Goal: Navigation & Orientation: Understand site structure

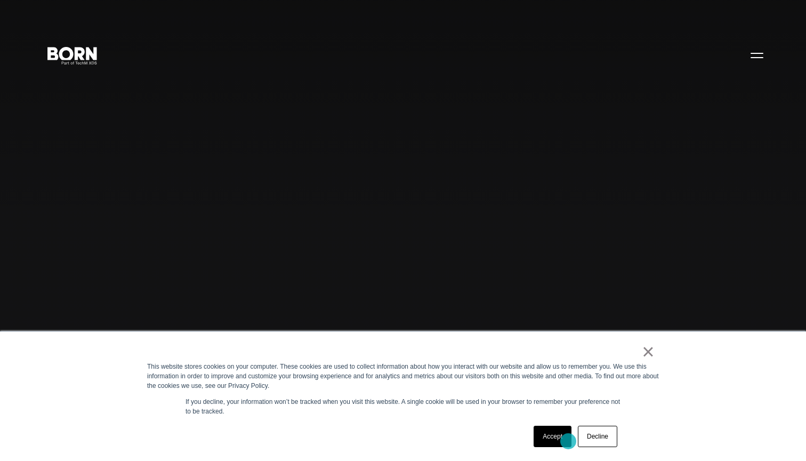
click at [568, 441] on link "Accept" at bounding box center [553, 435] width 38 height 21
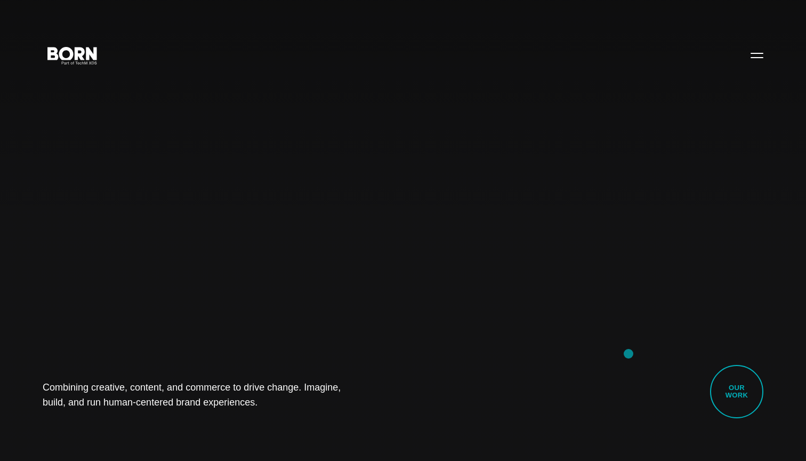
click at [626, 352] on div "Combining creative, content, and commerce to drive change. Imagine, build, and …" at bounding box center [403, 230] width 806 height 461
click at [757, 58] on button "Primary Menu" at bounding box center [757, 55] width 26 height 22
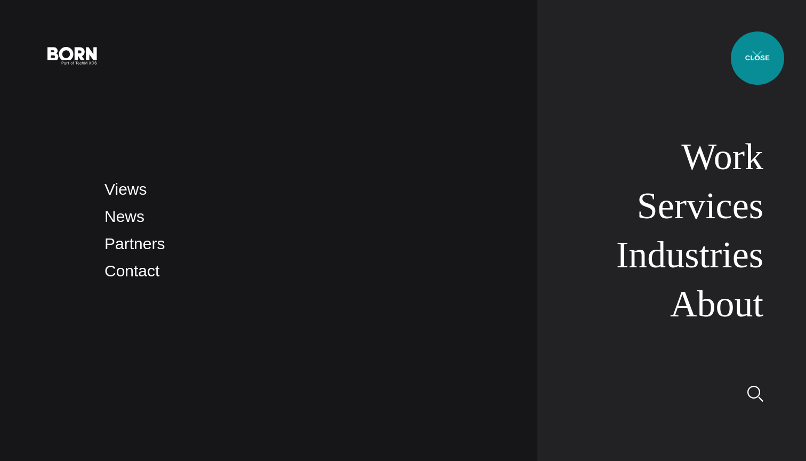
click at [757, 58] on button "Primary Menu" at bounding box center [757, 55] width 26 height 22
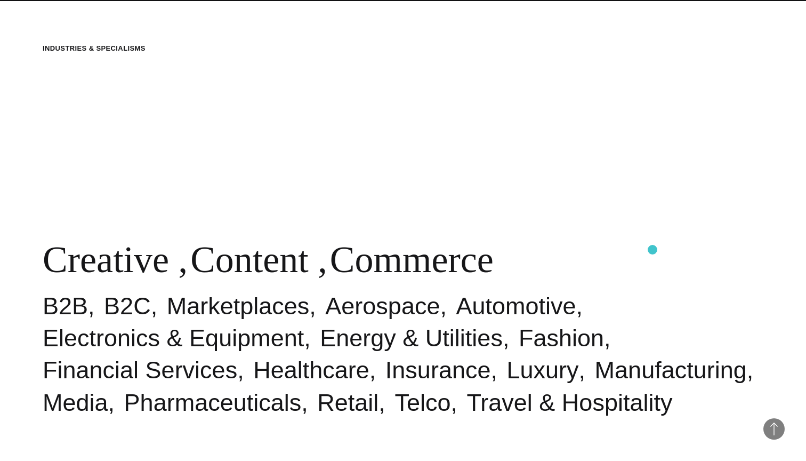
scroll to position [459, 0]
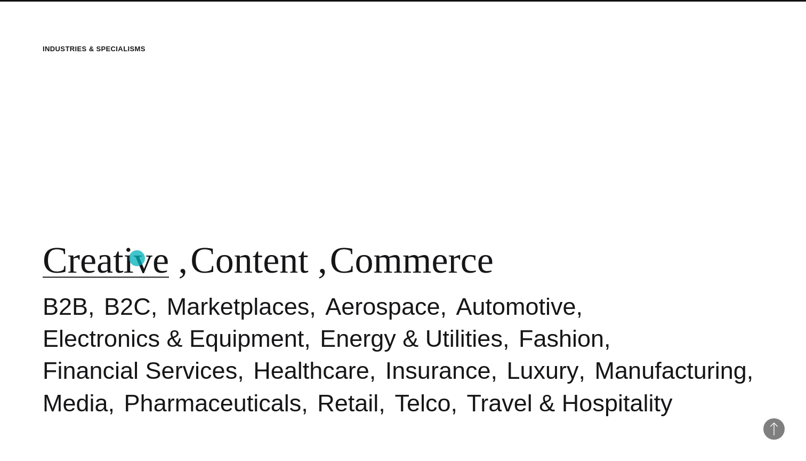
click at [136, 259] on link "Creative" at bounding box center [106, 259] width 126 height 41
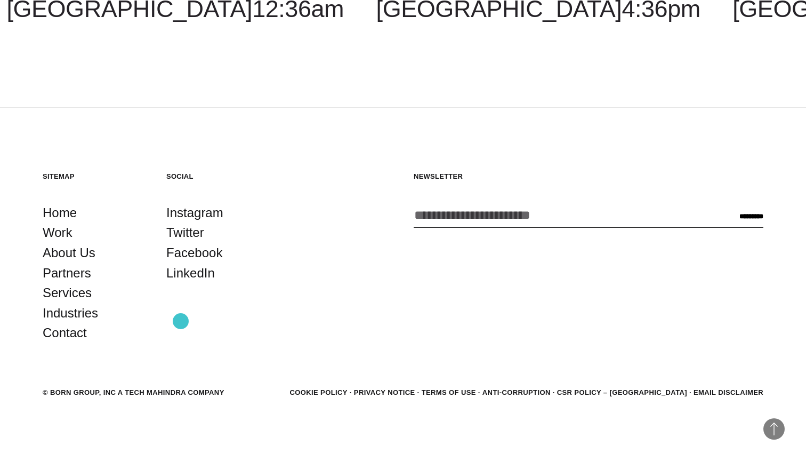
scroll to position [3243, 0]
click at [63, 273] on link "Partners" at bounding box center [67, 273] width 49 height 20
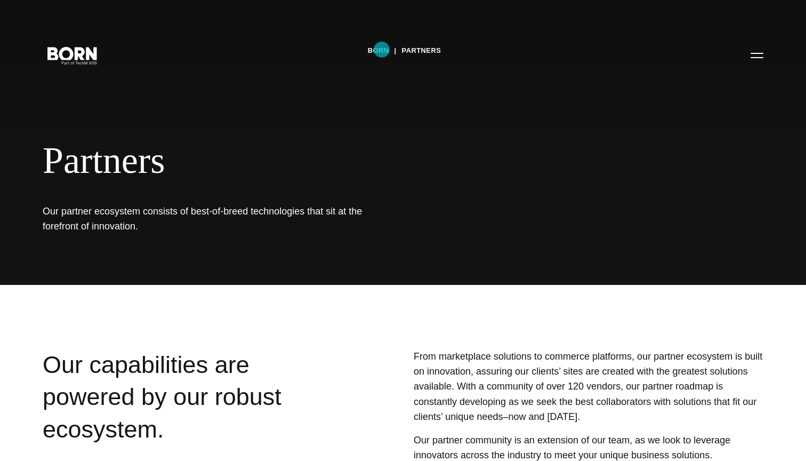
click at [382, 50] on link "BORN" at bounding box center [378, 51] width 21 height 16
